Goal: Transaction & Acquisition: Subscribe to service/newsletter

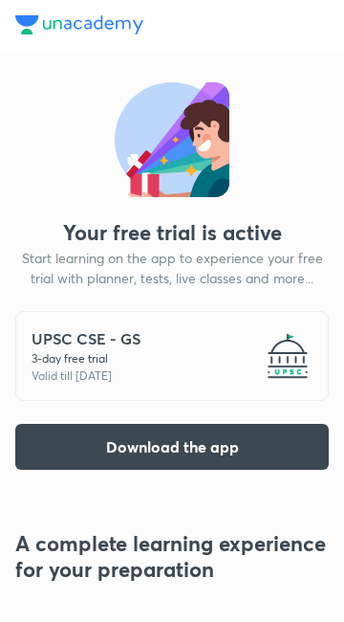
click at [237, 424] on button "Download the app" at bounding box center [172, 447] width 314 height 46
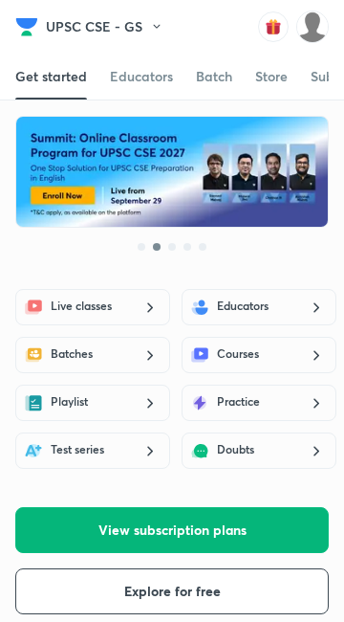
click at [194, 546] on button "View subscription plans" at bounding box center [172, 530] width 314 height 46
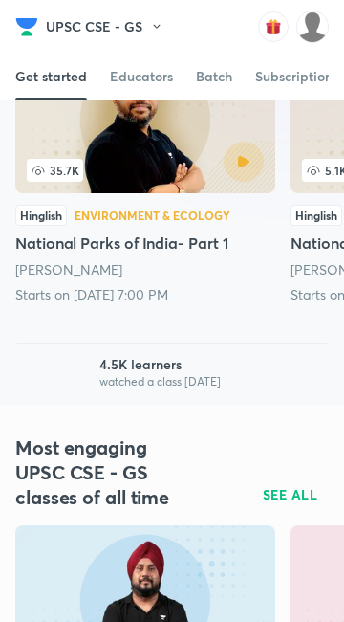
scroll to position [789, 0]
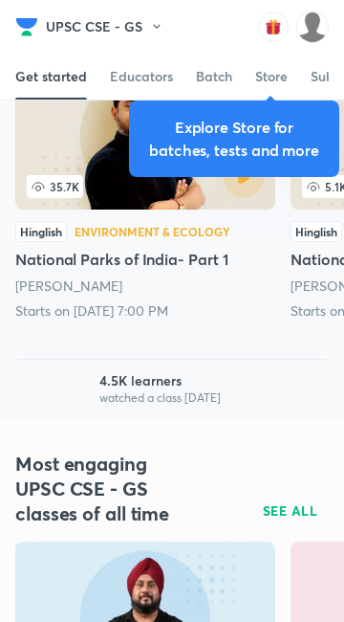
scroll to position [0, 20]
